Goal: Check status: Check status

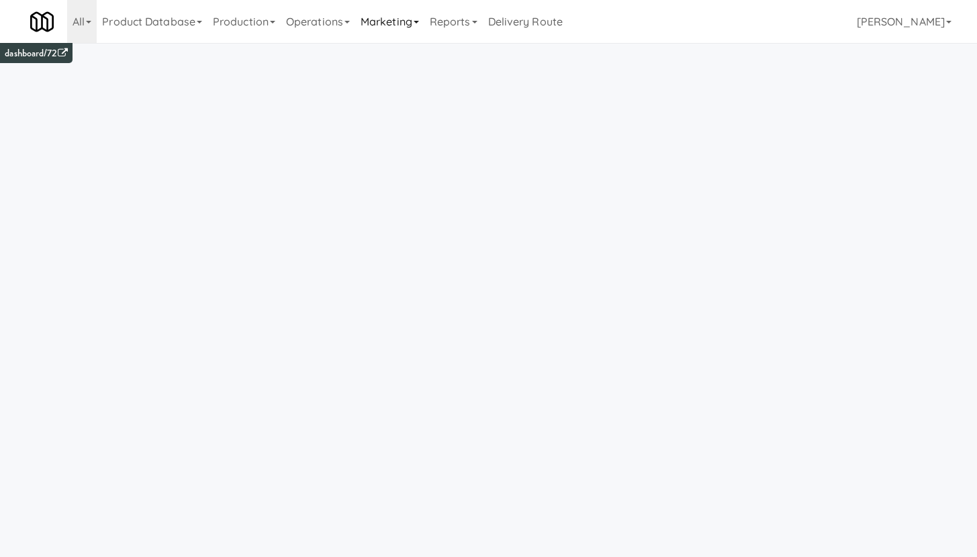
click at [404, 21] on link "Marketing" at bounding box center [389, 21] width 69 height 43
click at [311, 28] on link "Operations" at bounding box center [318, 21] width 75 height 43
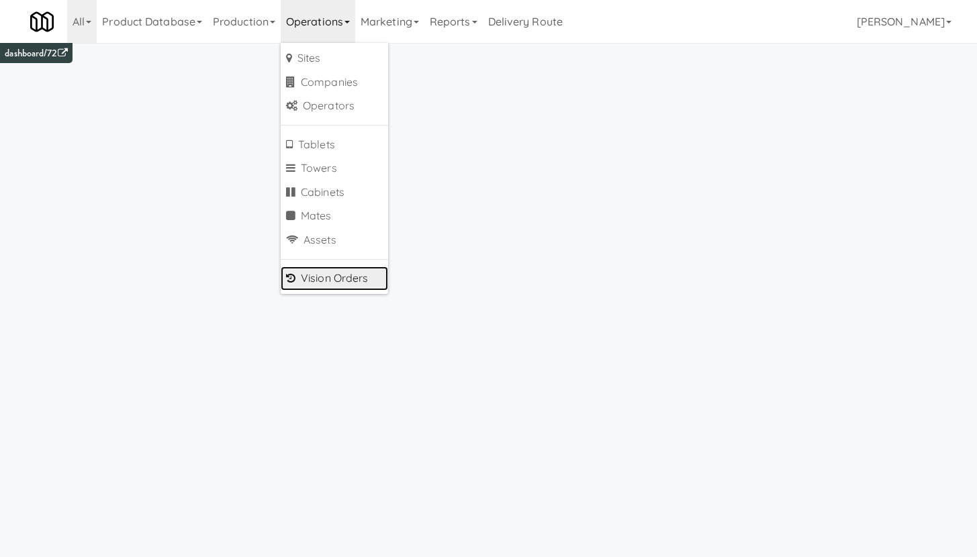
click at [326, 279] on link "Vision Orders" at bounding box center [334, 279] width 107 height 24
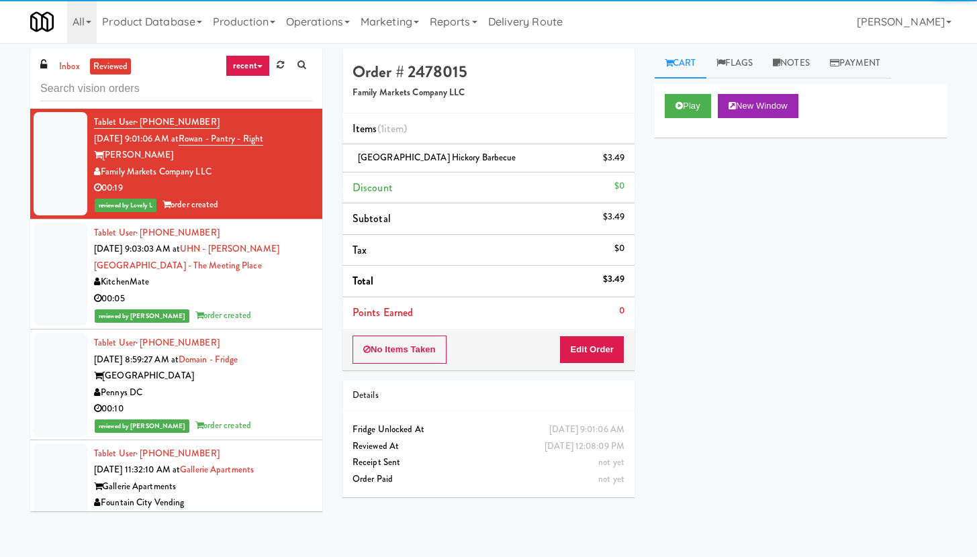
click at [70, 87] on input "text" at bounding box center [176, 89] width 272 height 25
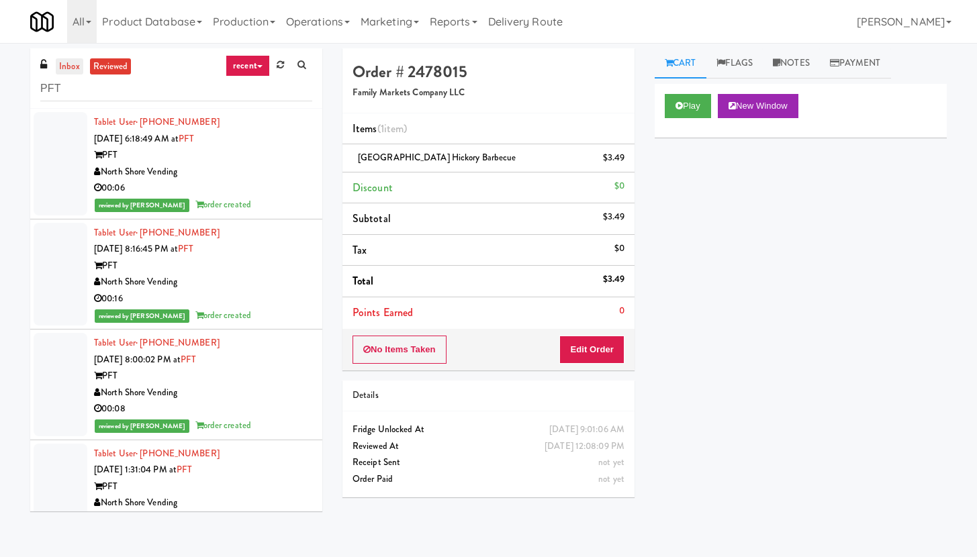
type input "PFT"
click at [68, 69] on link "inbox" at bounding box center [70, 66] width 28 height 17
